Goal: Transaction & Acquisition: Purchase product/service

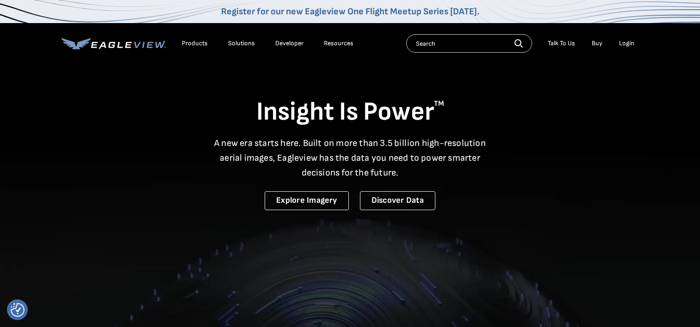
click at [622, 43] on div "Login" at bounding box center [626, 43] width 15 height 8
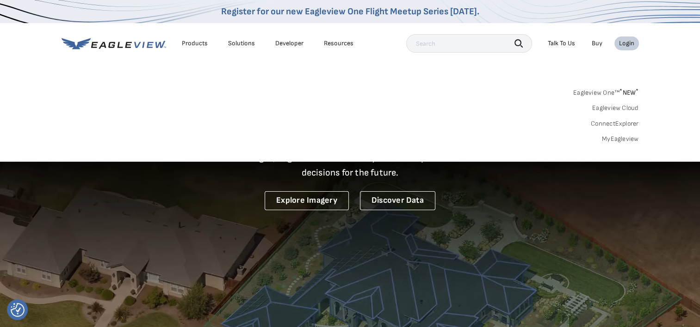
click at [622, 43] on div "Login" at bounding box center [626, 43] width 15 height 8
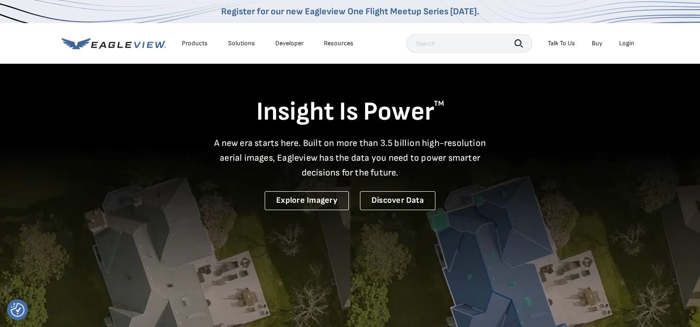
click at [629, 46] on div "Login" at bounding box center [626, 43] width 15 height 8
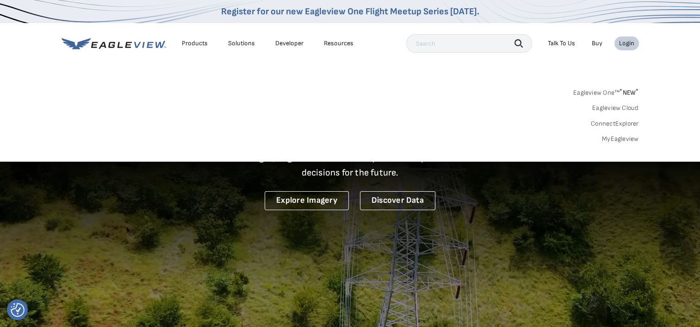
click at [610, 93] on link "Eagleview One™ * NEW *" at bounding box center [606, 91] width 66 height 11
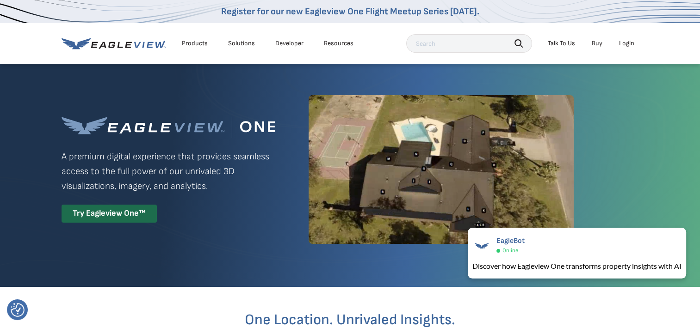
click at [624, 40] on div "Login" at bounding box center [626, 43] width 15 height 8
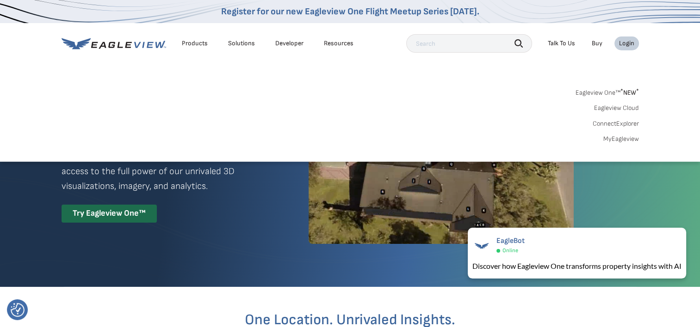
click at [611, 140] on link "MyEagleview" at bounding box center [621, 139] width 36 height 8
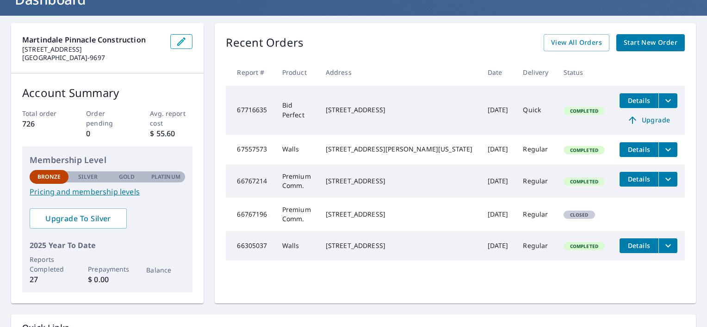
scroll to position [70, 0]
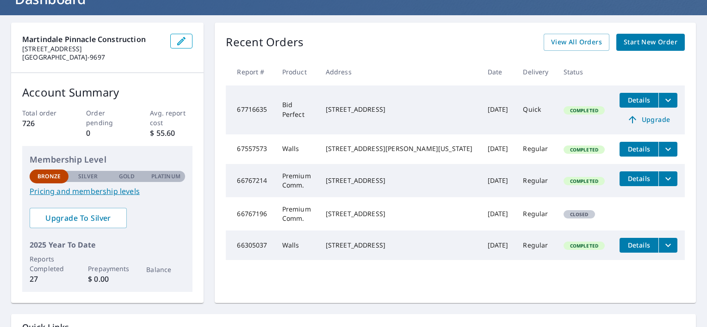
drag, startPoint x: 419, startPoint y: 116, endPoint x: 362, endPoint y: 101, distance: 58.3
click at [362, 101] on td "[STREET_ADDRESS]" at bounding box center [399, 110] width 162 height 49
copy div "[STREET_ADDRESS]"
click at [637, 41] on span "Start New Order" at bounding box center [651, 43] width 54 height 12
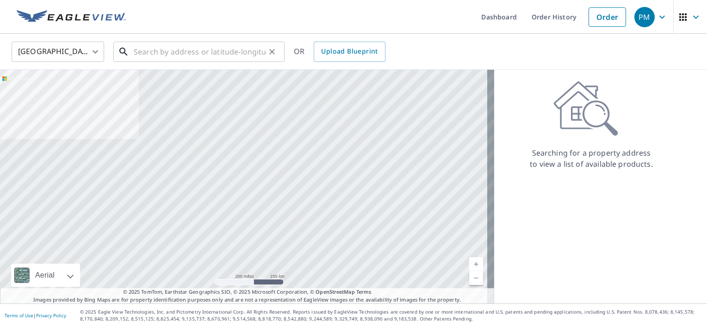
click at [200, 53] on input "text" at bounding box center [200, 52] width 132 height 26
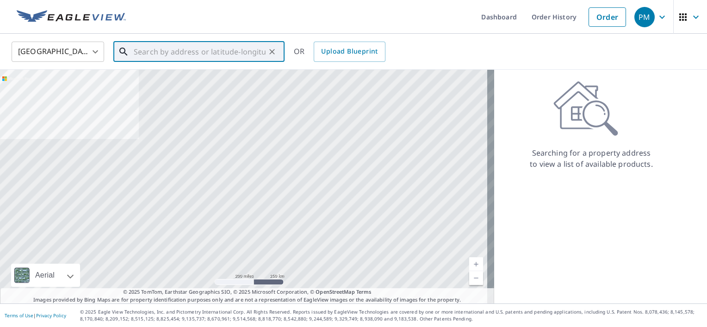
paste input "[STREET_ADDRESS]"
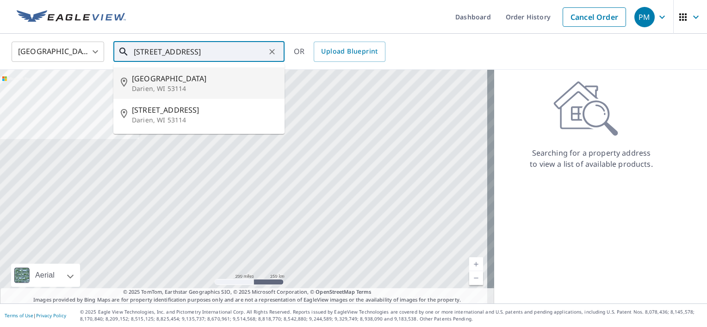
click at [189, 87] on p "Darien, WI 53114" at bounding box center [204, 88] width 145 height 9
type input "[STREET_ADDRESS]"
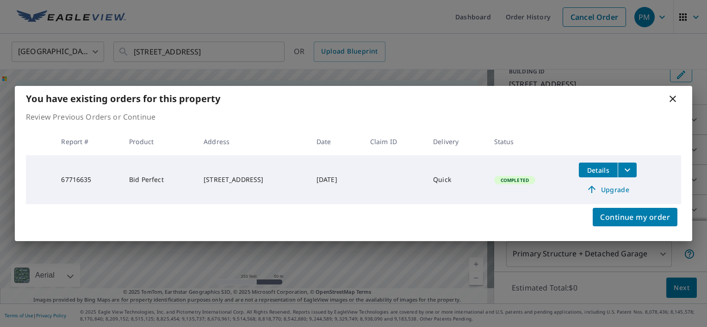
scroll to position [65, 0]
click at [614, 190] on span "Upgrade" at bounding box center [607, 189] width 47 height 11
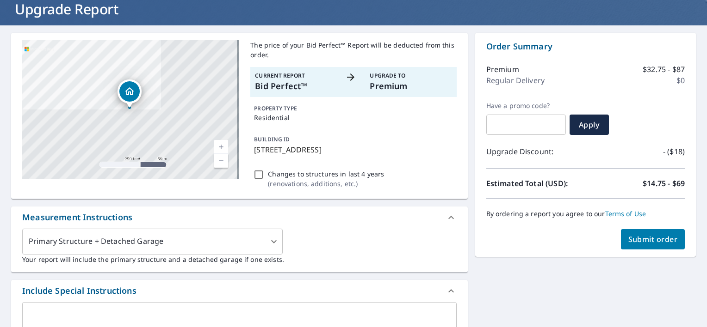
scroll to position [61, 0]
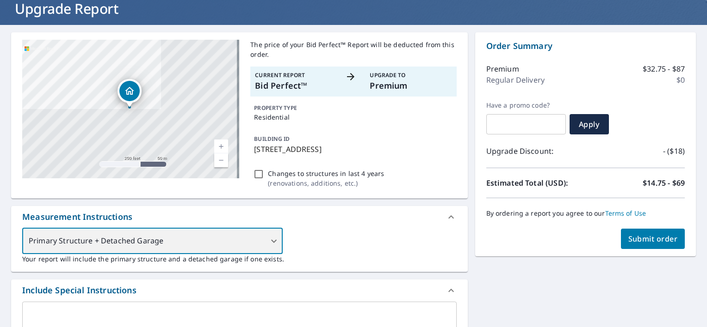
click at [269, 237] on div "Primary Structure + Detached Garage" at bounding box center [152, 242] width 260 height 26
click at [271, 246] on div "Primary Structure + Detached Garage" at bounding box center [152, 242] width 260 height 26
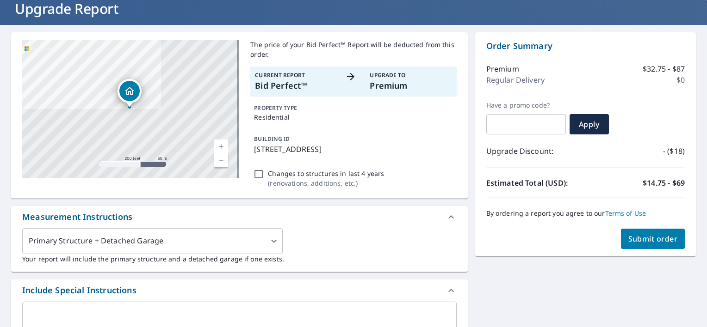
click at [338, 244] on div "Primary Structure + Detached Garage 1 ​ Your report will include the primary st…" at bounding box center [239, 247] width 434 height 36
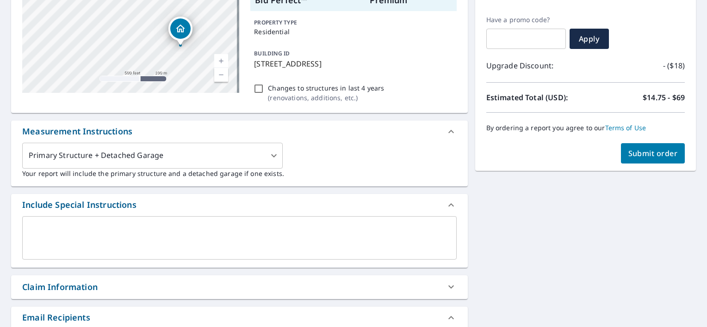
scroll to position [146, 0]
click at [657, 152] on span "Submit order" at bounding box center [652, 153] width 49 height 10
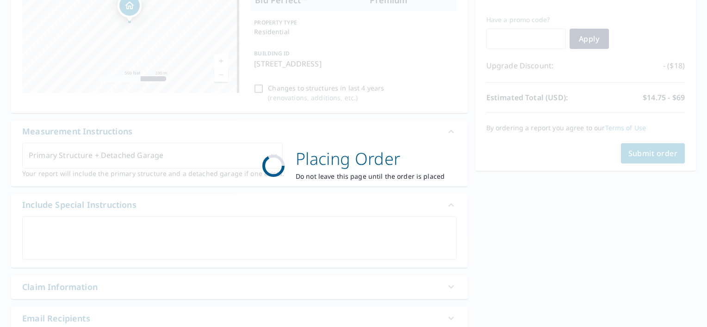
scroll to position [0, 0]
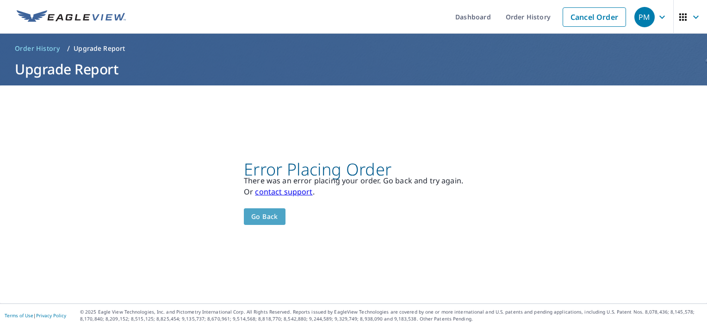
click at [270, 222] on span "Go back" at bounding box center [264, 217] width 27 height 12
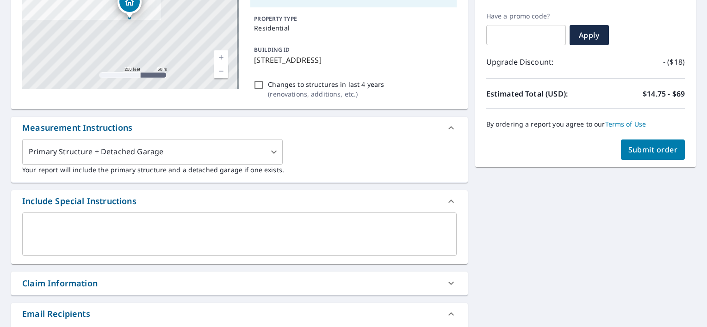
scroll to position [340, 0]
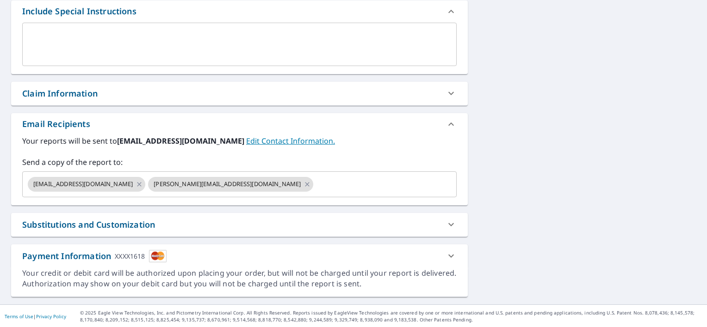
click at [445, 255] on icon at bounding box center [450, 256] width 11 height 11
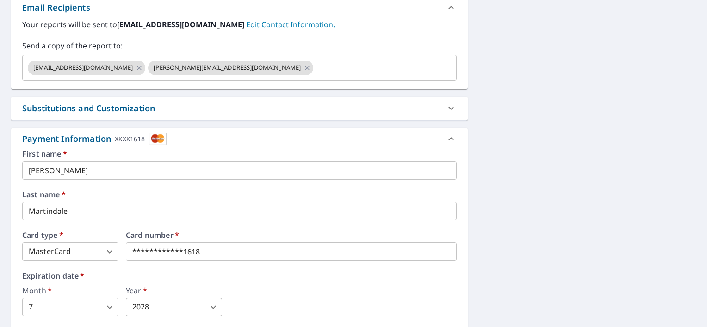
scroll to position [462, 0]
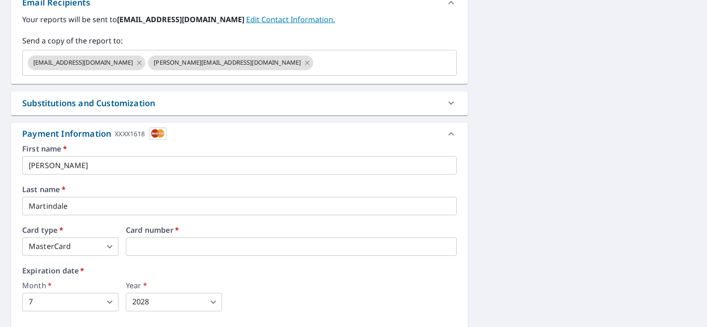
click at [90, 243] on body "PM PM Dashboard Order History Cancel Order PM Order History / Upgrade Report Up…" at bounding box center [353, 163] width 707 height 327
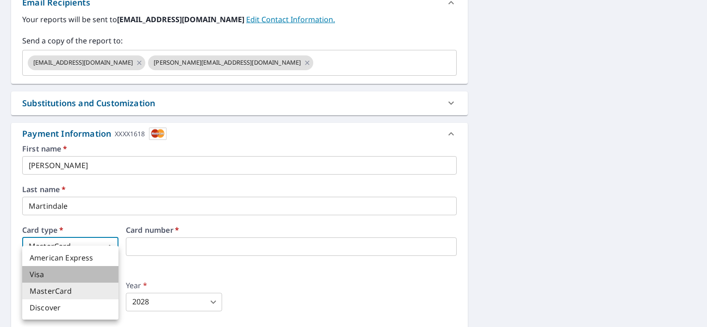
click at [87, 282] on li "Visa" at bounding box center [70, 274] width 96 height 17
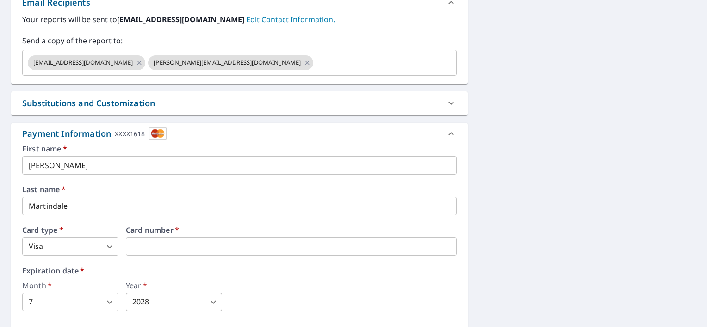
type input "3"
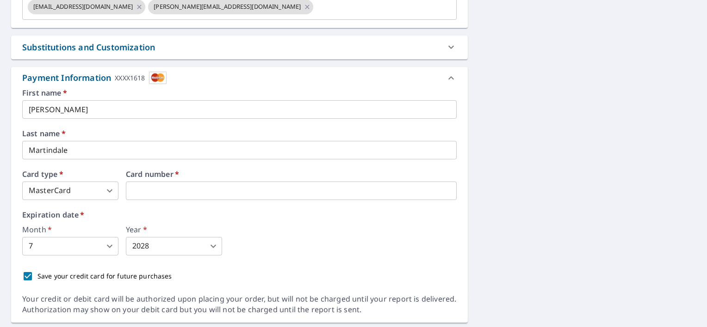
scroll to position [521, 0]
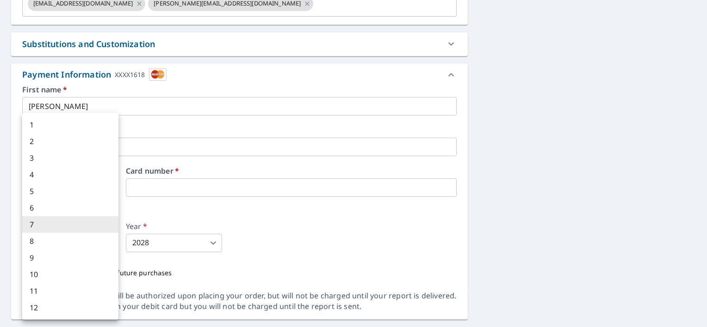
click at [105, 247] on body "PM PM Dashboard Order History Cancel Order PM Order History / Upgrade Report Up…" at bounding box center [353, 163] width 707 height 327
click at [105, 247] on li "8" at bounding box center [70, 241] width 96 height 17
click at [105, 247] on body "PM PM Dashboard Order History Cancel Order PM Order History / Upgrade Report Up…" at bounding box center [353, 163] width 707 height 327
click at [101, 270] on li "10" at bounding box center [70, 274] width 96 height 17
type input "10"
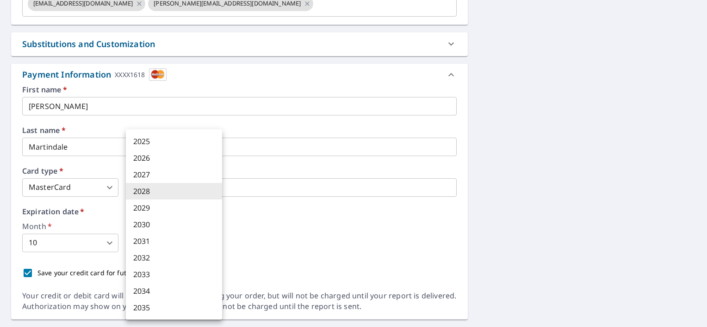
click at [161, 242] on body "PM PM Dashboard Order History Cancel Order PM Order History / Upgrade Report Up…" at bounding box center [353, 163] width 707 height 327
click at [385, 228] on div at bounding box center [353, 163] width 707 height 327
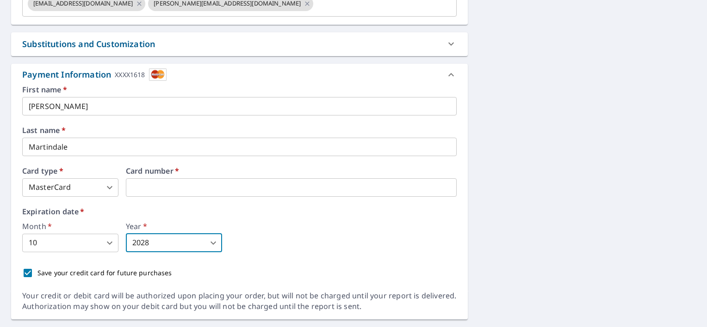
click at [179, 237] on body "PM PM Dashboard Order History Cancel Order PM Order History / Upgrade Report Up…" at bounding box center [353, 163] width 707 height 327
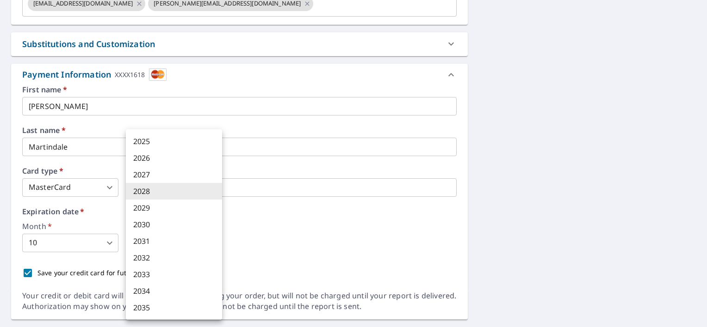
click at [325, 237] on div at bounding box center [353, 163] width 707 height 327
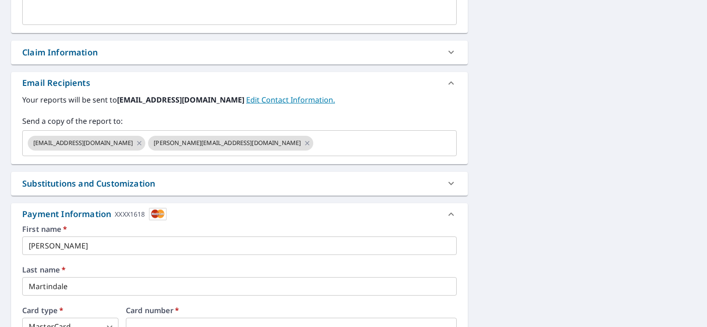
scroll to position [378, 0]
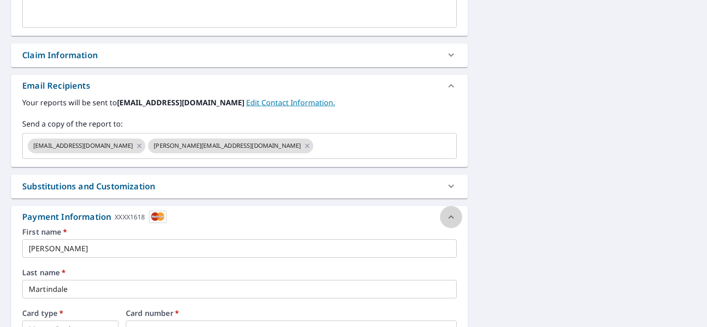
click at [445, 219] on icon at bounding box center [450, 217] width 11 height 11
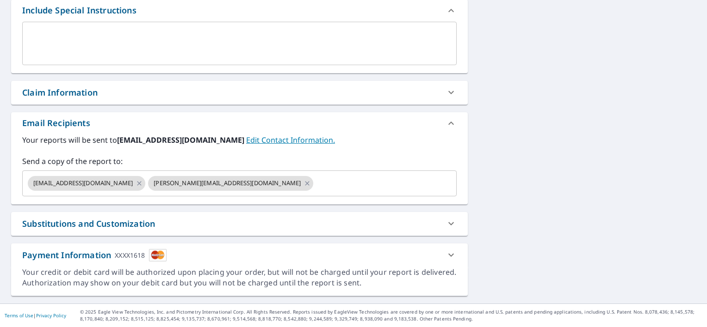
scroll to position [340, 0]
click at [303, 183] on icon at bounding box center [306, 184] width 7 height 10
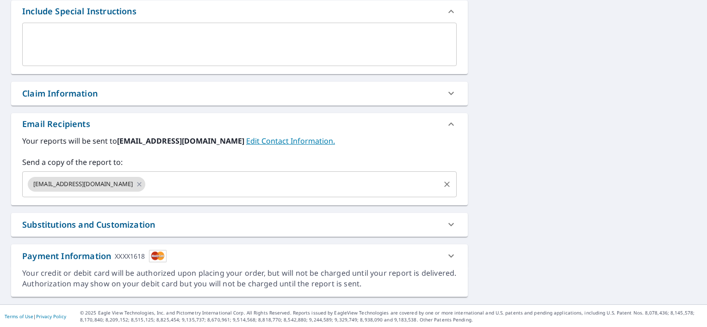
click at [222, 183] on input "text" at bounding box center [292, 185] width 291 height 18
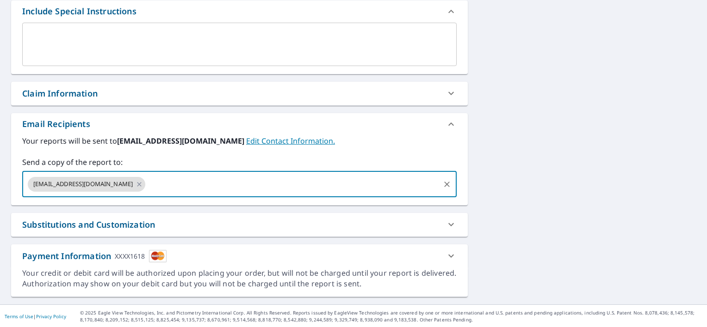
paste input "[PERSON_NAME][EMAIL_ADDRESS][DOMAIN_NAME]"
type input "[PERSON_NAME][EMAIL_ADDRESS][DOMAIN_NAME]"
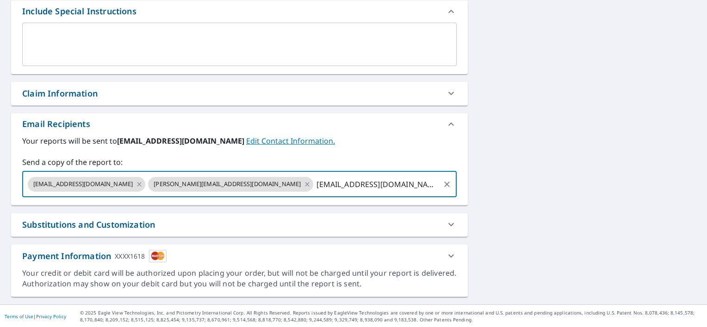
type input "[EMAIL_ADDRESS][DOMAIN_NAME]"
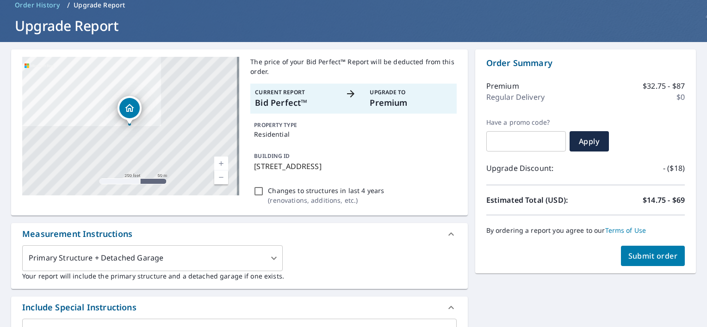
scroll to position [43, 0]
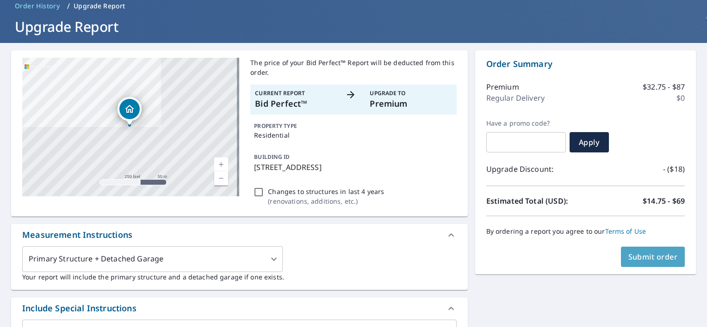
click at [637, 254] on span "Submit order" at bounding box center [652, 257] width 49 height 10
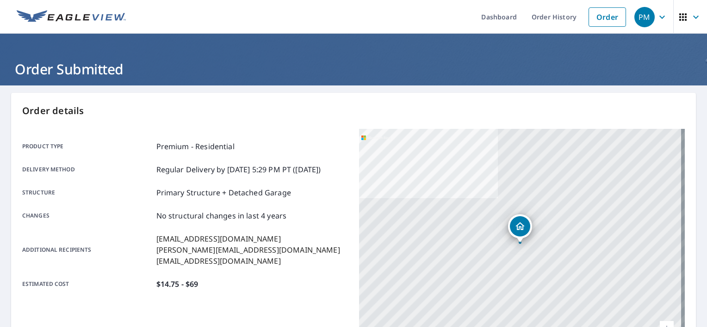
scroll to position [216, 0]
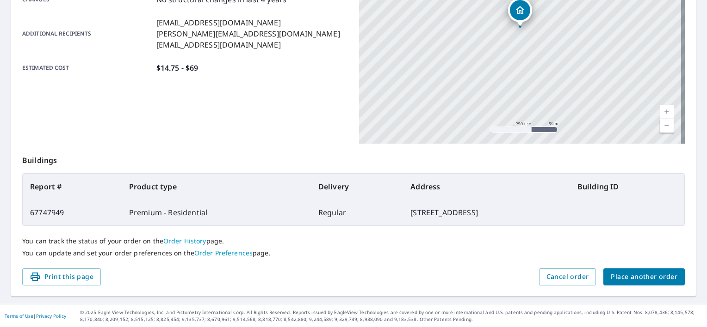
click at [624, 279] on span "Place another order" at bounding box center [644, 278] width 67 height 12
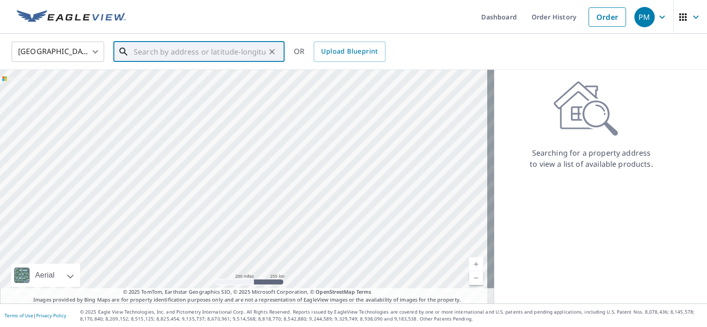
click at [190, 49] on input "text" at bounding box center [200, 52] width 132 height 26
paste input "[PERSON_NAME][EMAIL_ADDRESS][DOMAIN_NAME]"
type input "[PERSON_NAME][EMAIL_ADDRESS][DOMAIN_NAME]"
click at [526, 15] on link "Order History" at bounding box center [528, 17] width 60 height 34
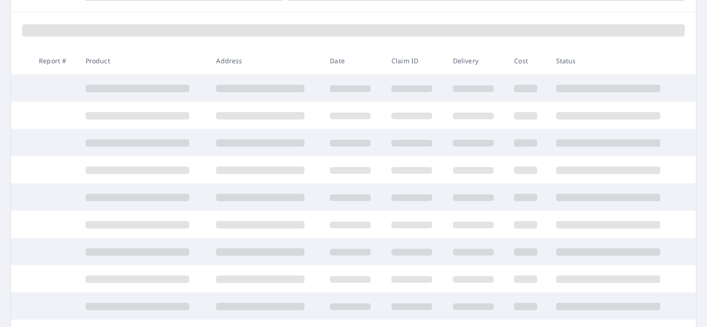
scroll to position [122, 0]
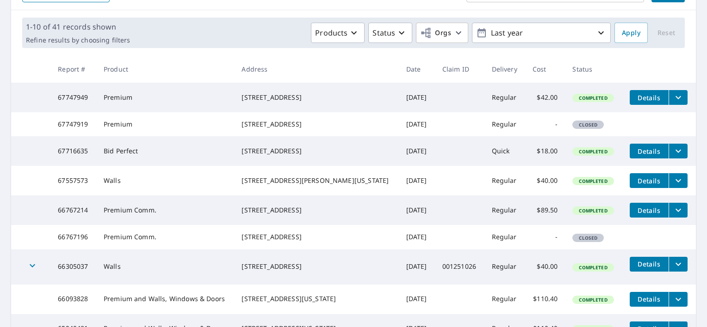
click at [636, 105] on td "Details" at bounding box center [659, 98] width 74 height 30
click at [635, 99] on span "Details" at bounding box center [649, 97] width 28 height 9
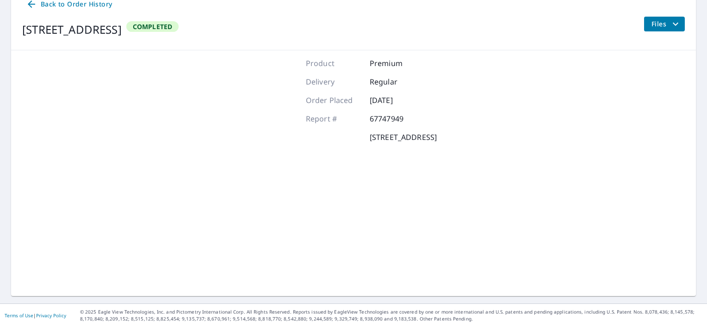
scroll to position [104, 0]
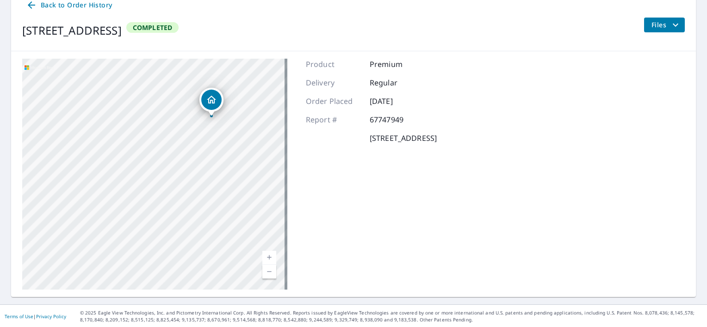
click at [670, 28] on icon "filesDropdownBtn-67747949" at bounding box center [675, 24] width 11 height 11
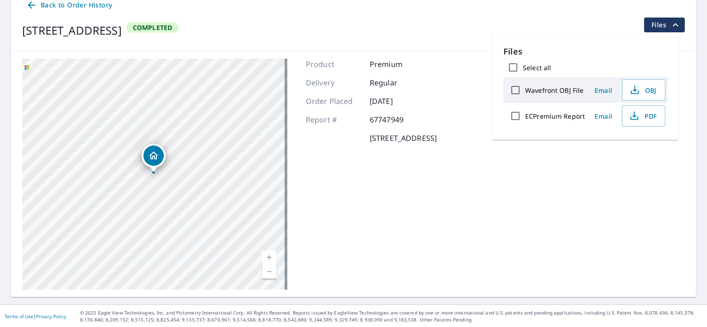
click at [532, 95] on div "Wavefront OBJ File" at bounding box center [545, 89] width 79 height 19
click at [47, 8] on span "Back to Order History" at bounding box center [69, 6] width 86 height 12
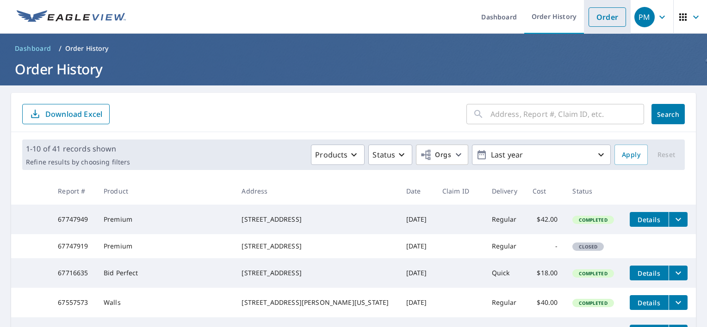
click at [611, 10] on link "Order" at bounding box center [606, 16] width 37 height 19
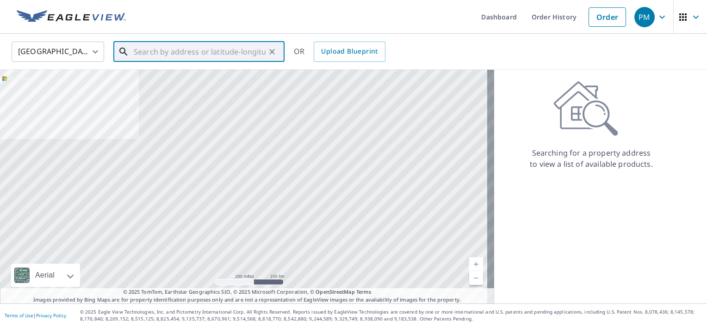
click at [191, 53] on input "text" at bounding box center [200, 52] width 132 height 26
paste input "[STREET_ADDRESS]"
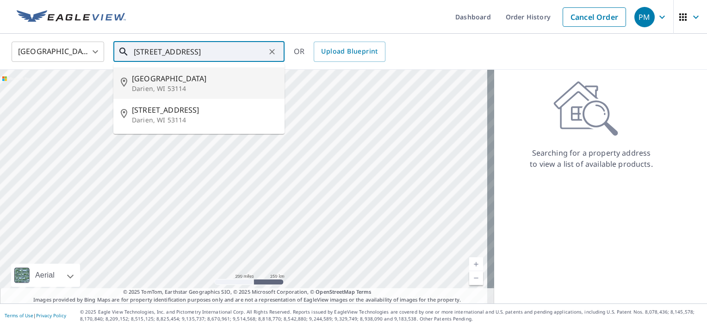
click at [261, 81] on span "[GEOGRAPHIC_DATA]" at bounding box center [204, 78] width 145 height 11
type input "[STREET_ADDRESS]"
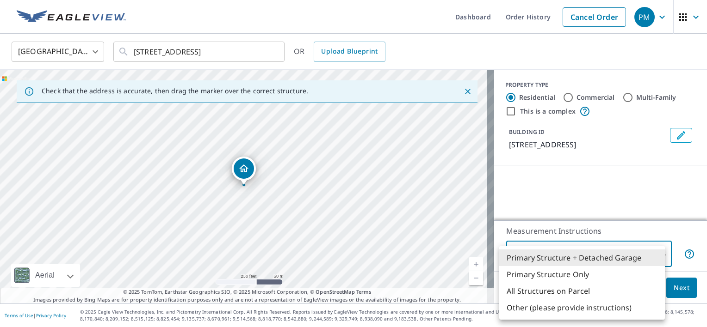
click at [615, 260] on body "PM PM Dashboard Order History Cancel Order PM [GEOGRAPHIC_DATA] [GEOGRAPHIC_DAT…" at bounding box center [353, 163] width 707 height 327
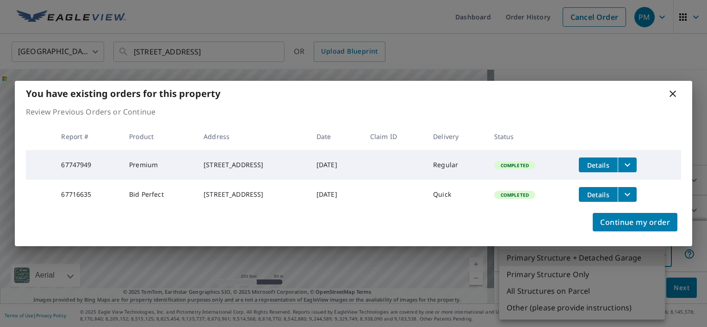
click at [674, 88] on icon at bounding box center [672, 93] width 11 height 11
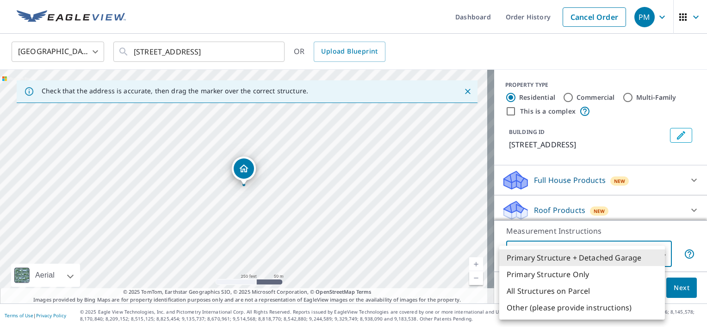
click at [623, 129] on div at bounding box center [353, 163] width 707 height 327
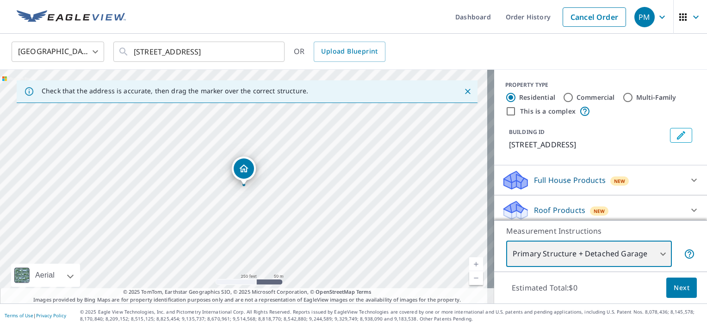
scroll to position [65, 0]
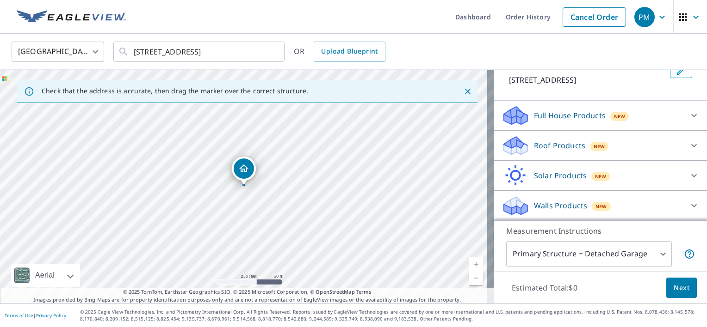
click at [551, 203] on p "Walls Products" at bounding box center [560, 205] width 53 height 11
click at [552, 204] on p "Walls Products" at bounding box center [560, 205] width 53 height 11
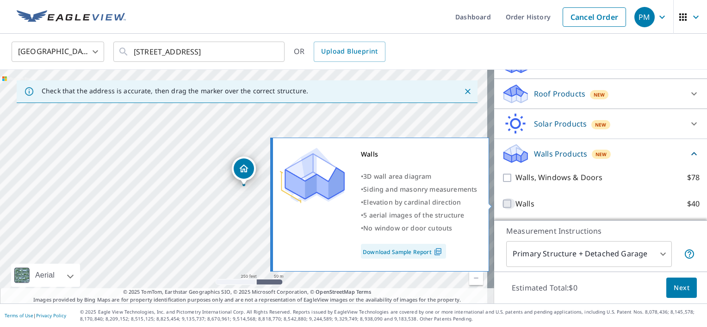
click at [501, 206] on input "Walls $40" at bounding box center [508, 203] width 14 height 11
checkbox input "true"
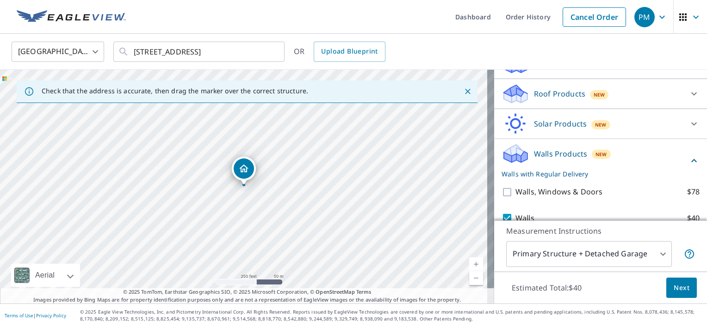
scroll to position [151, 0]
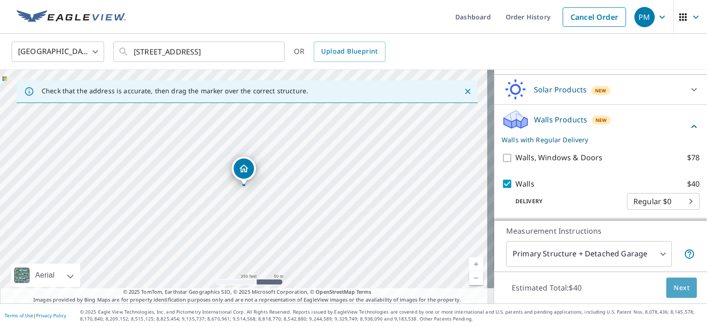
click at [678, 290] on span "Next" at bounding box center [681, 289] width 16 height 12
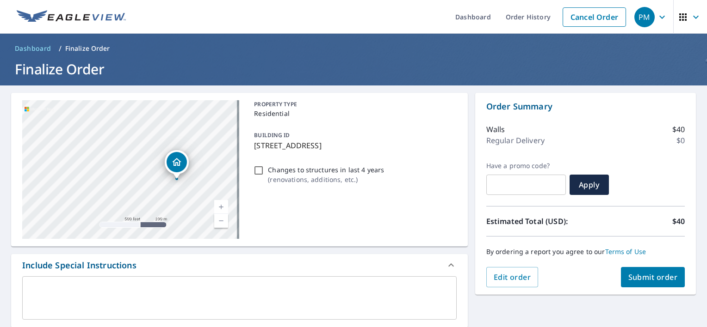
click at [635, 276] on span "Submit order" at bounding box center [652, 277] width 49 height 10
